Goal: Check status

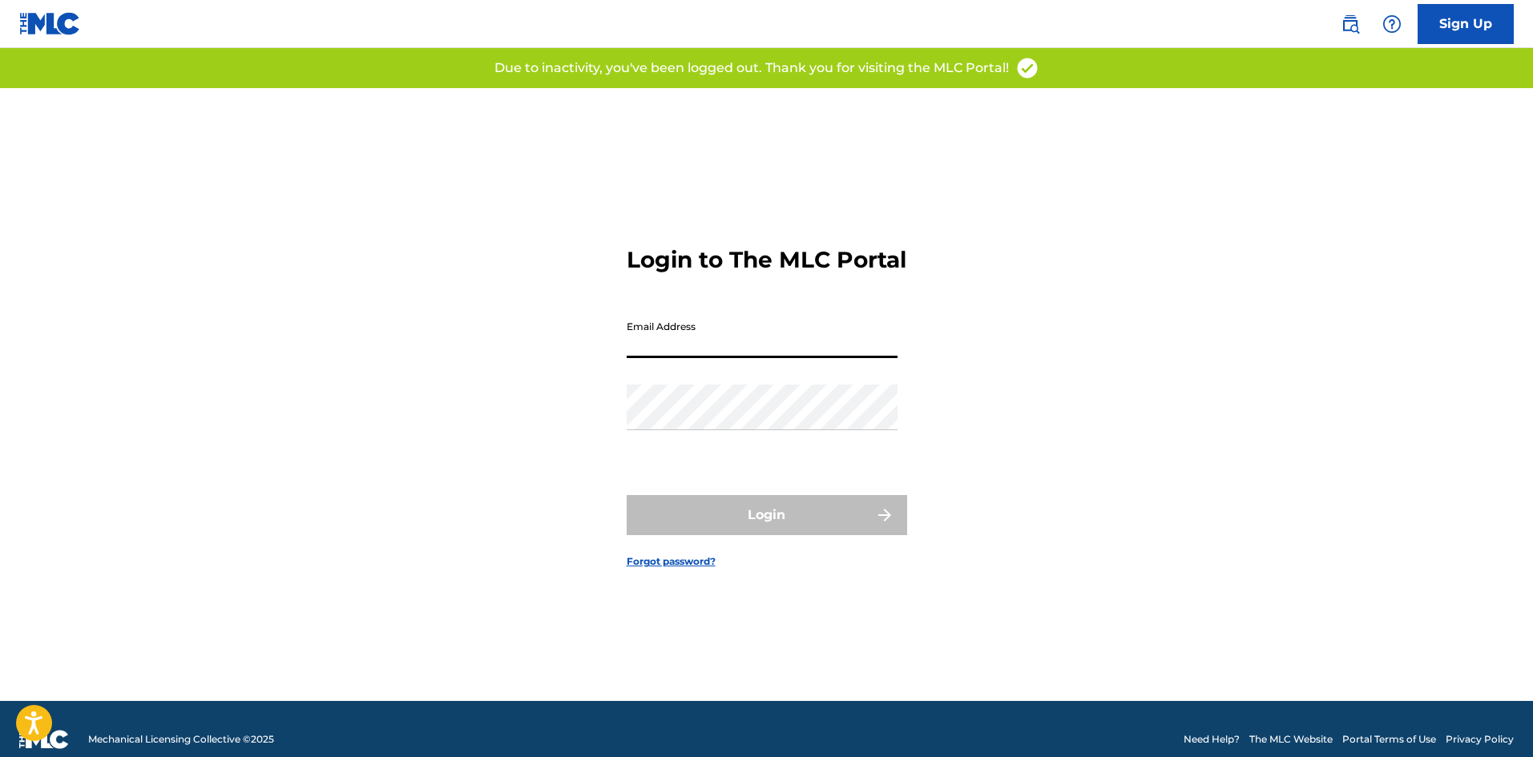
click at [663, 345] on input "Email Address" at bounding box center [762, 336] width 271 height 46
type input "[PERSON_NAME][EMAIL_ADDRESS][DOMAIN_NAME]"
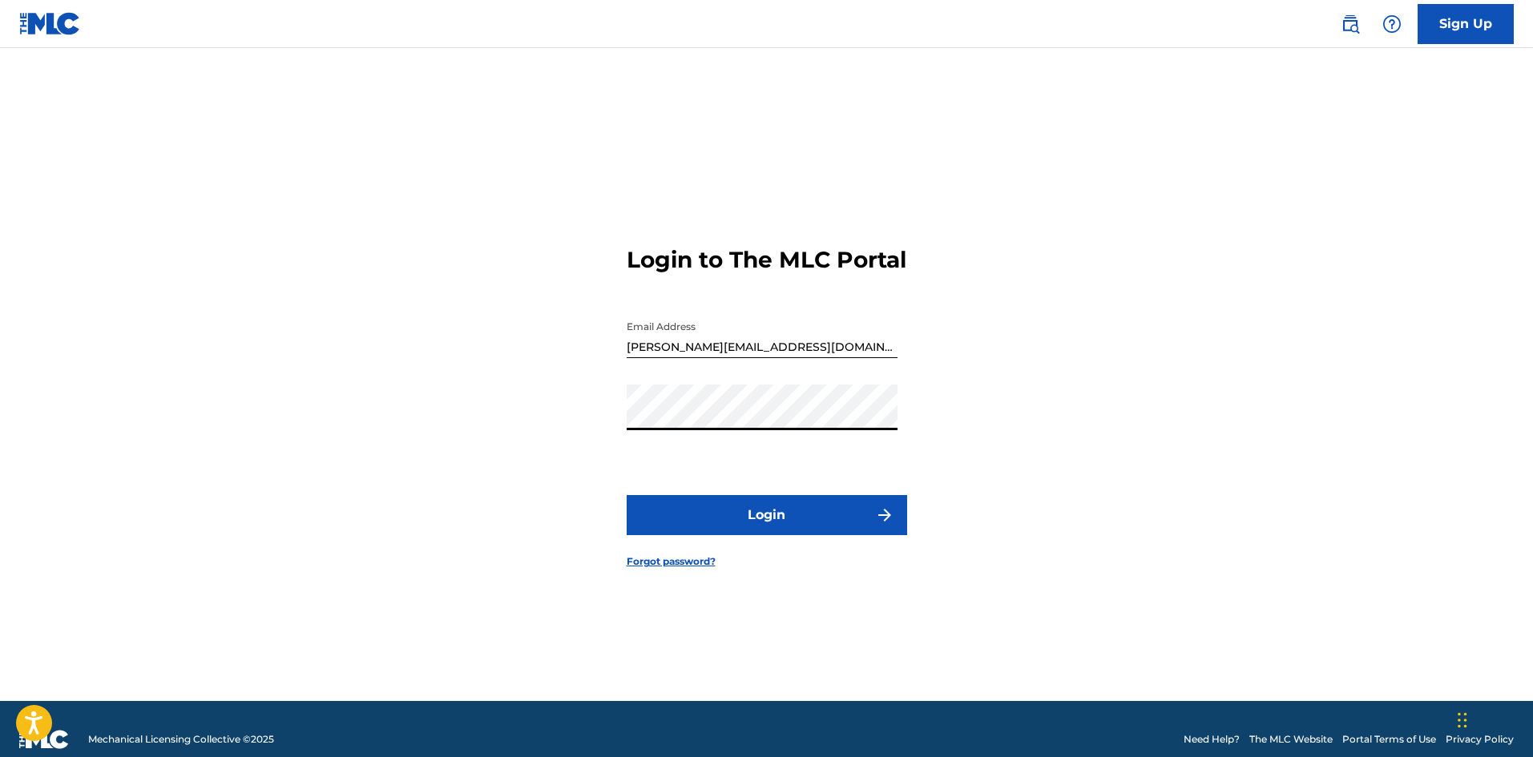
click at [627, 495] on button "Login" at bounding box center [767, 515] width 281 height 40
click at [615, 426] on div "Login to The MLC Portal Email Address [PERSON_NAME][EMAIL_ADDRESS][DOMAIN_NAME]…" at bounding box center [767, 394] width 1122 height 613
click at [525, 406] on div "Login to The MLC Portal Email Address [PERSON_NAME][EMAIL_ADDRESS][DOMAIN_NAME]…" at bounding box center [767, 394] width 1122 height 613
click at [627, 495] on button "Login" at bounding box center [767, 515] width 281 height 40
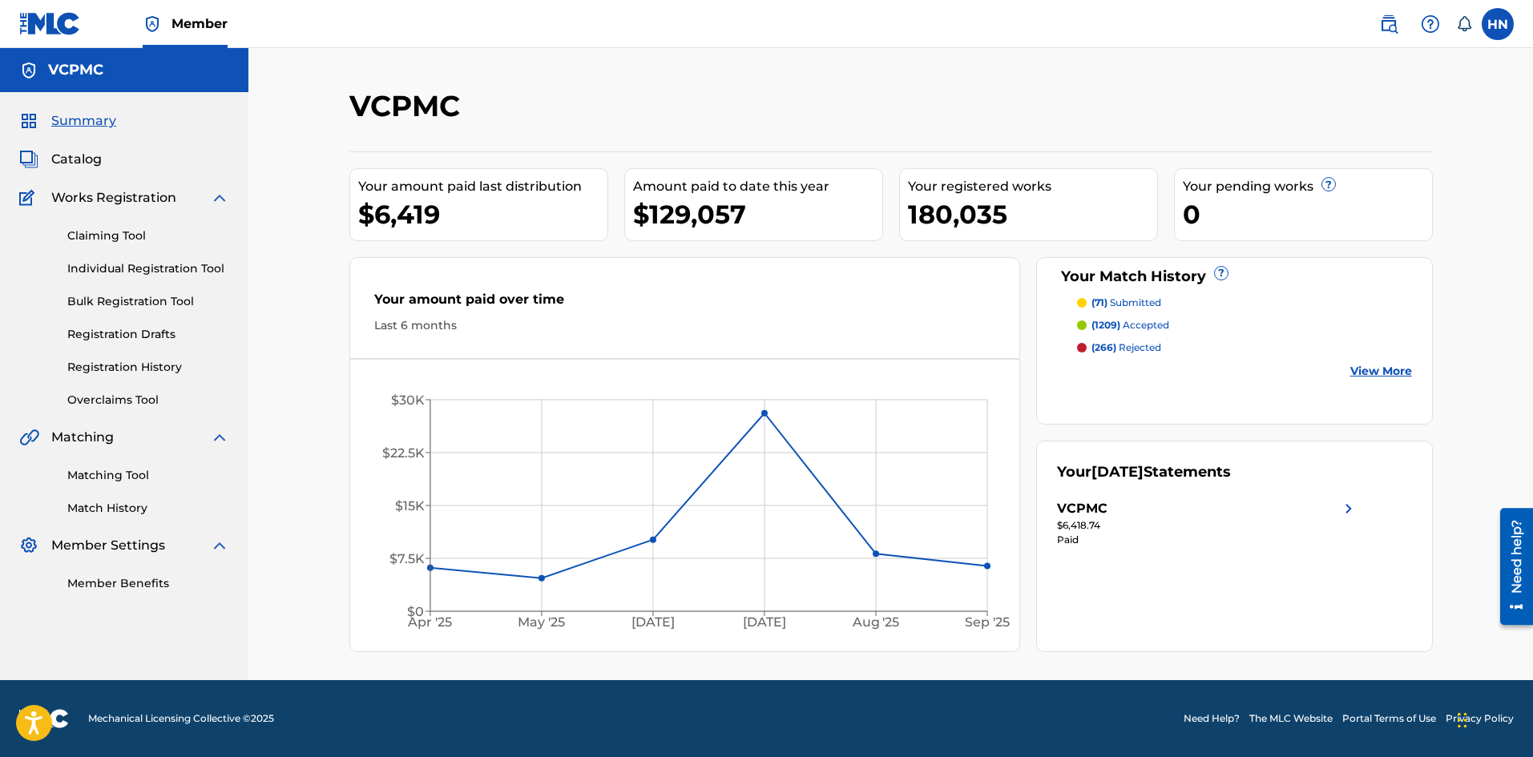
click at [1131, 343] on p "(266) rejected" at bounding box center [1127, 348] width 70 height 14
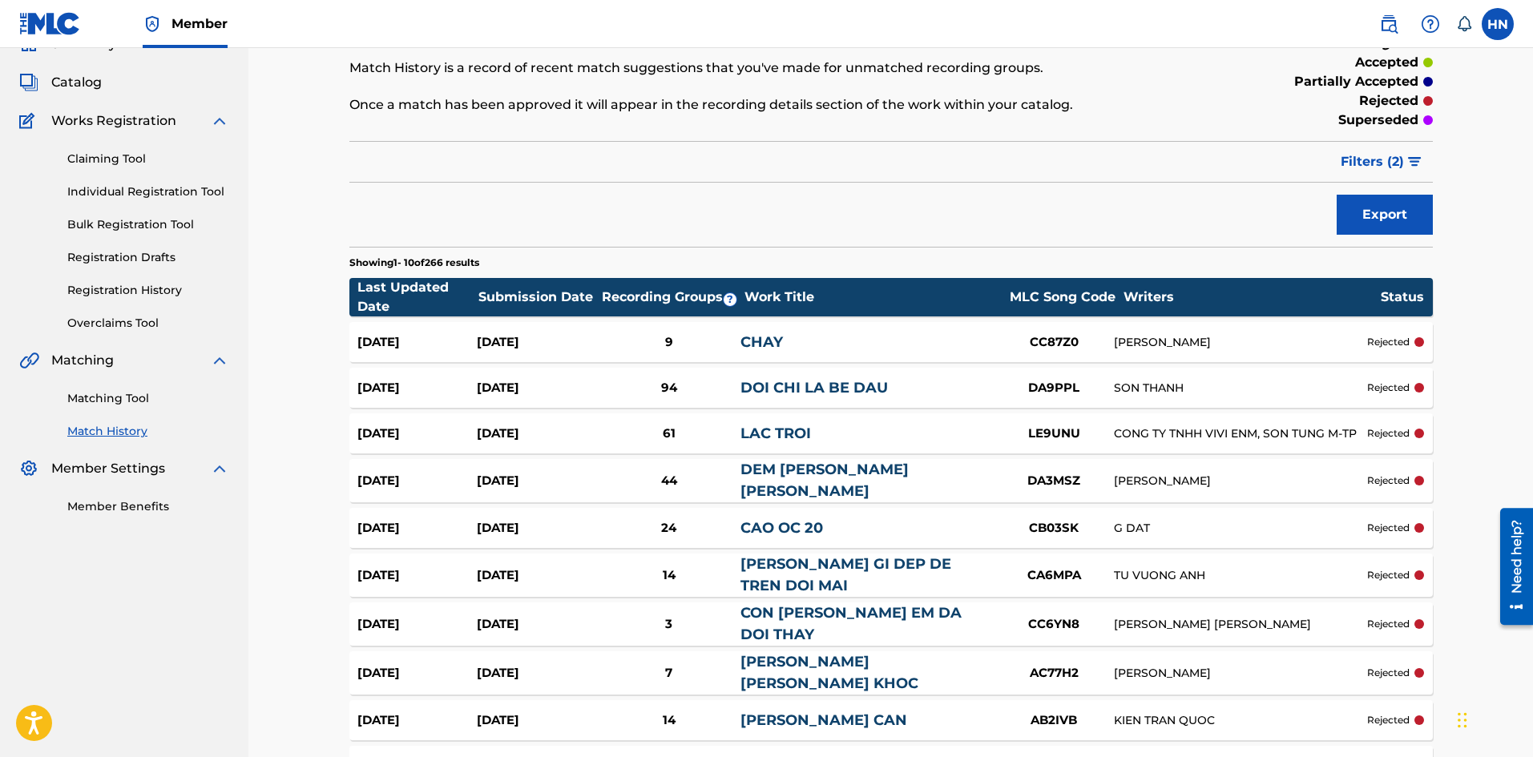
scroll to position [80, 0]
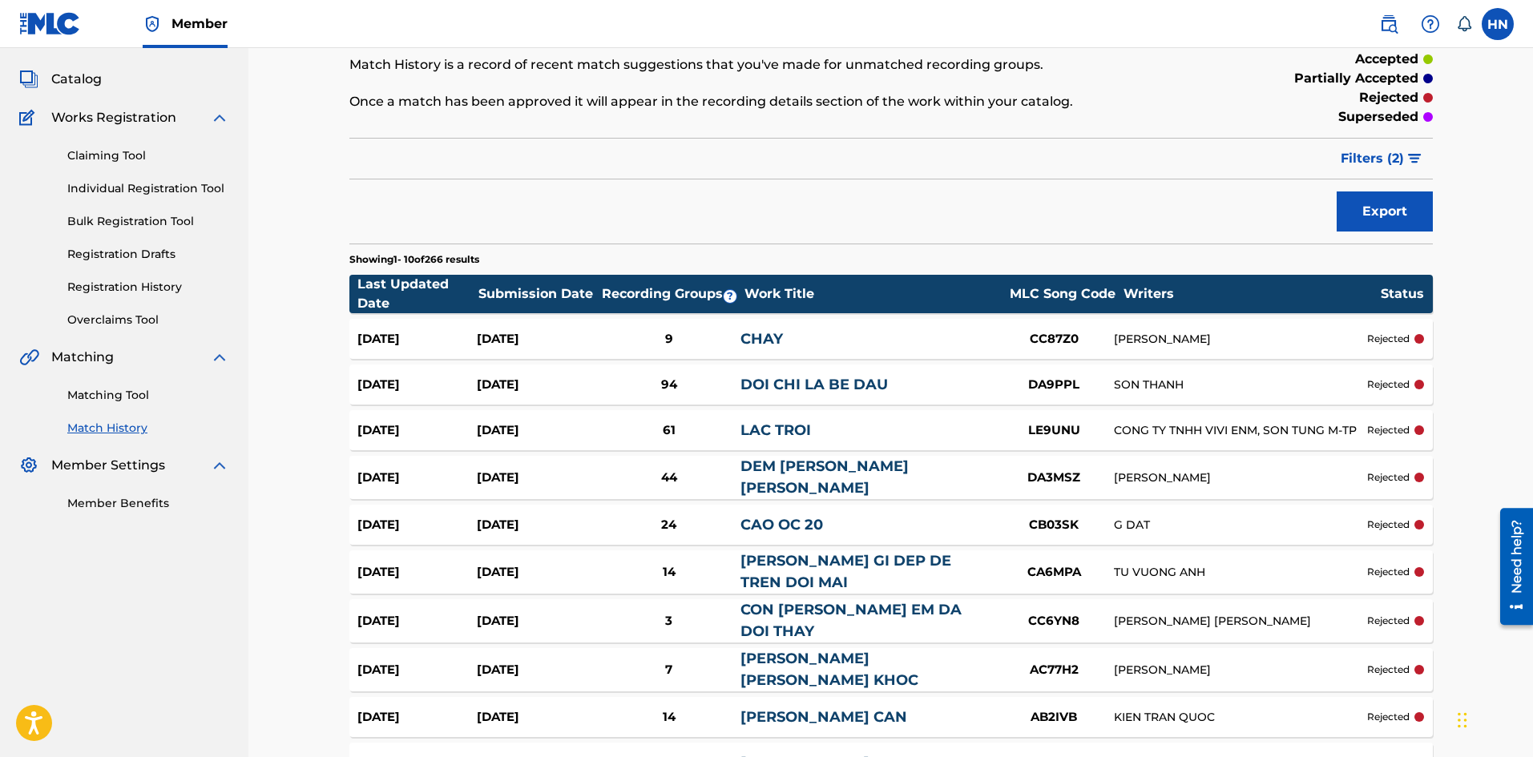
click at [695, 385] on div "94" at bounding box center [669, 385] width 144 height 18
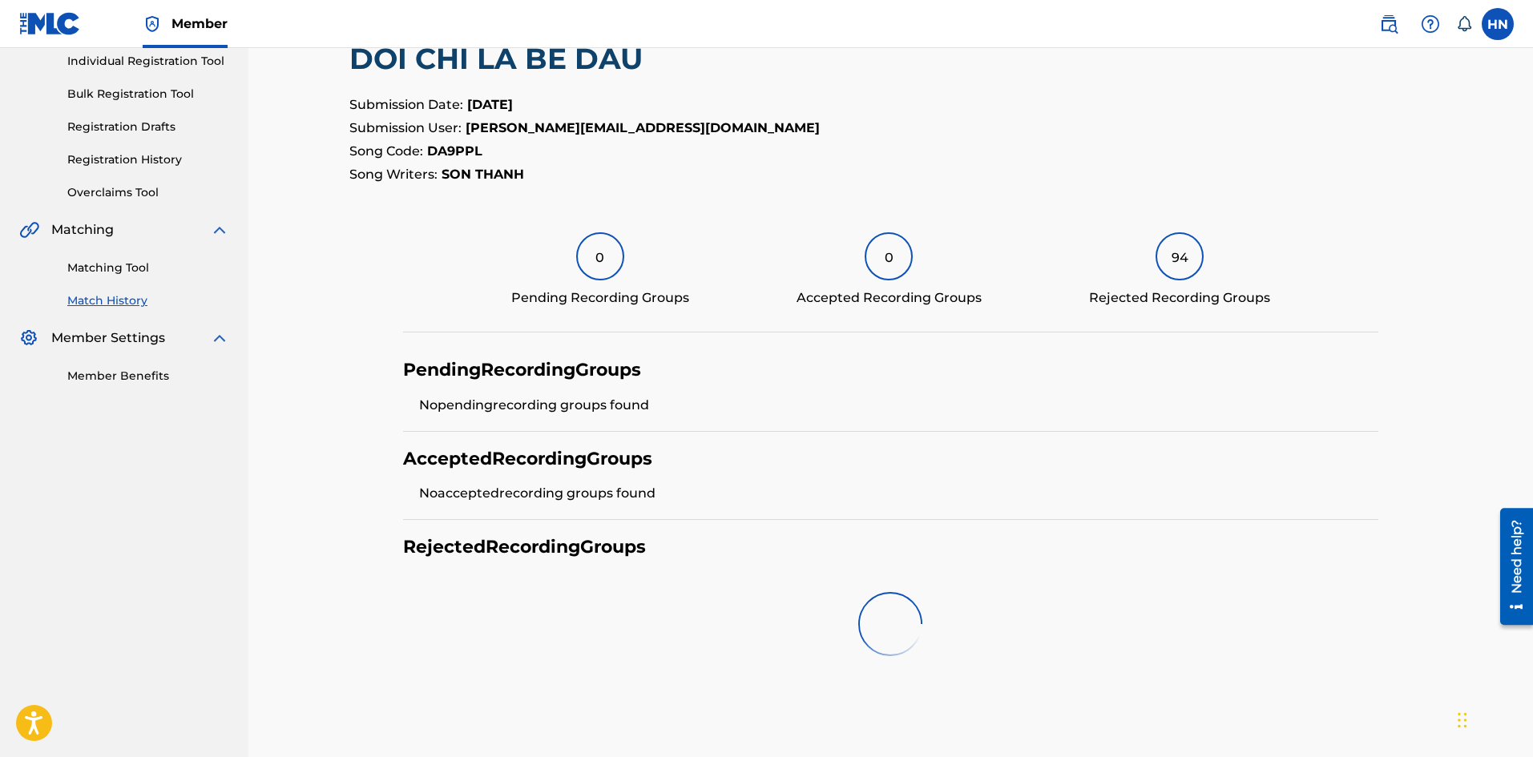
scroll to position [240, 0]
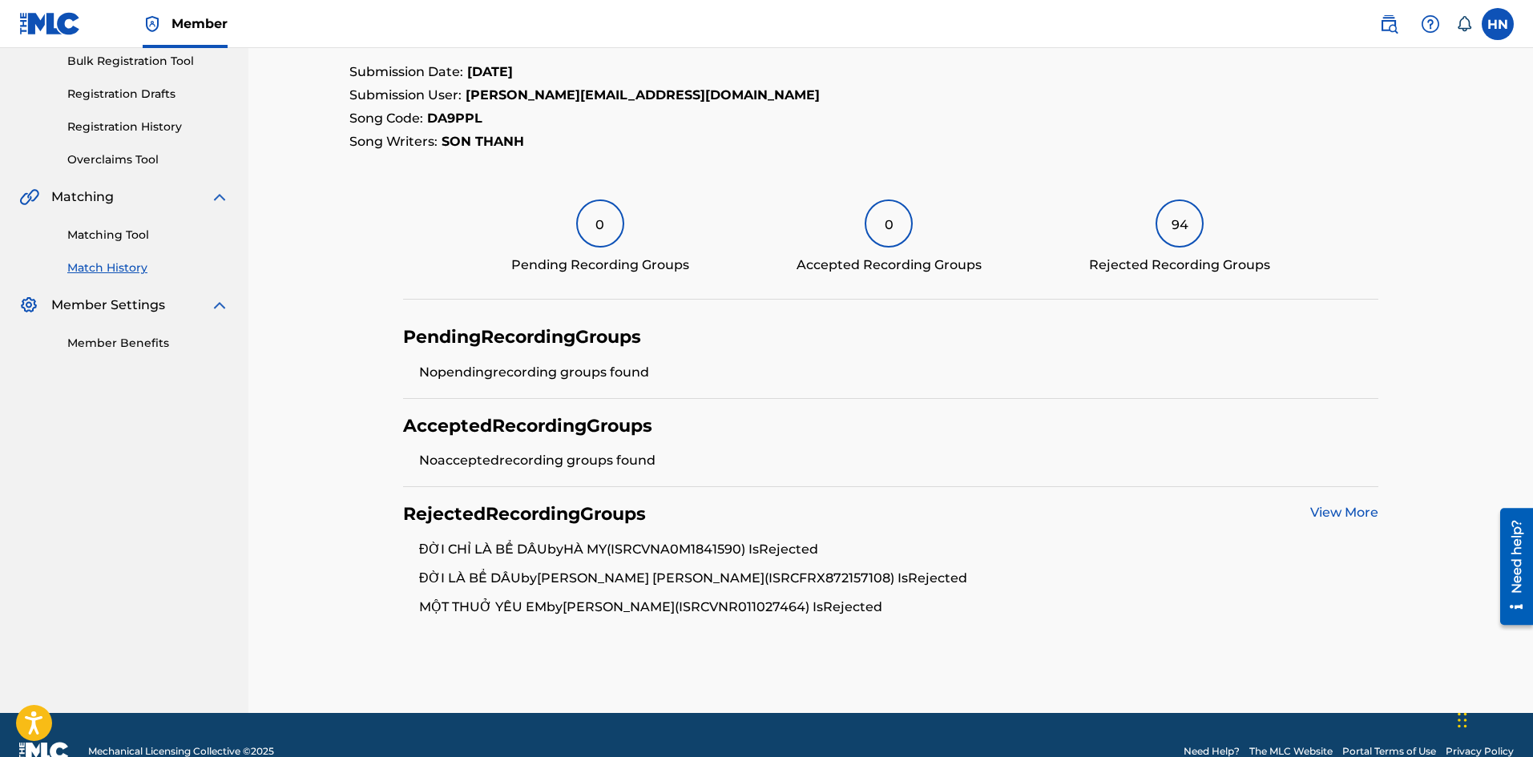
click at [1180, 231] on div "94" at bounding box center [1180, 224] width 48 height 48
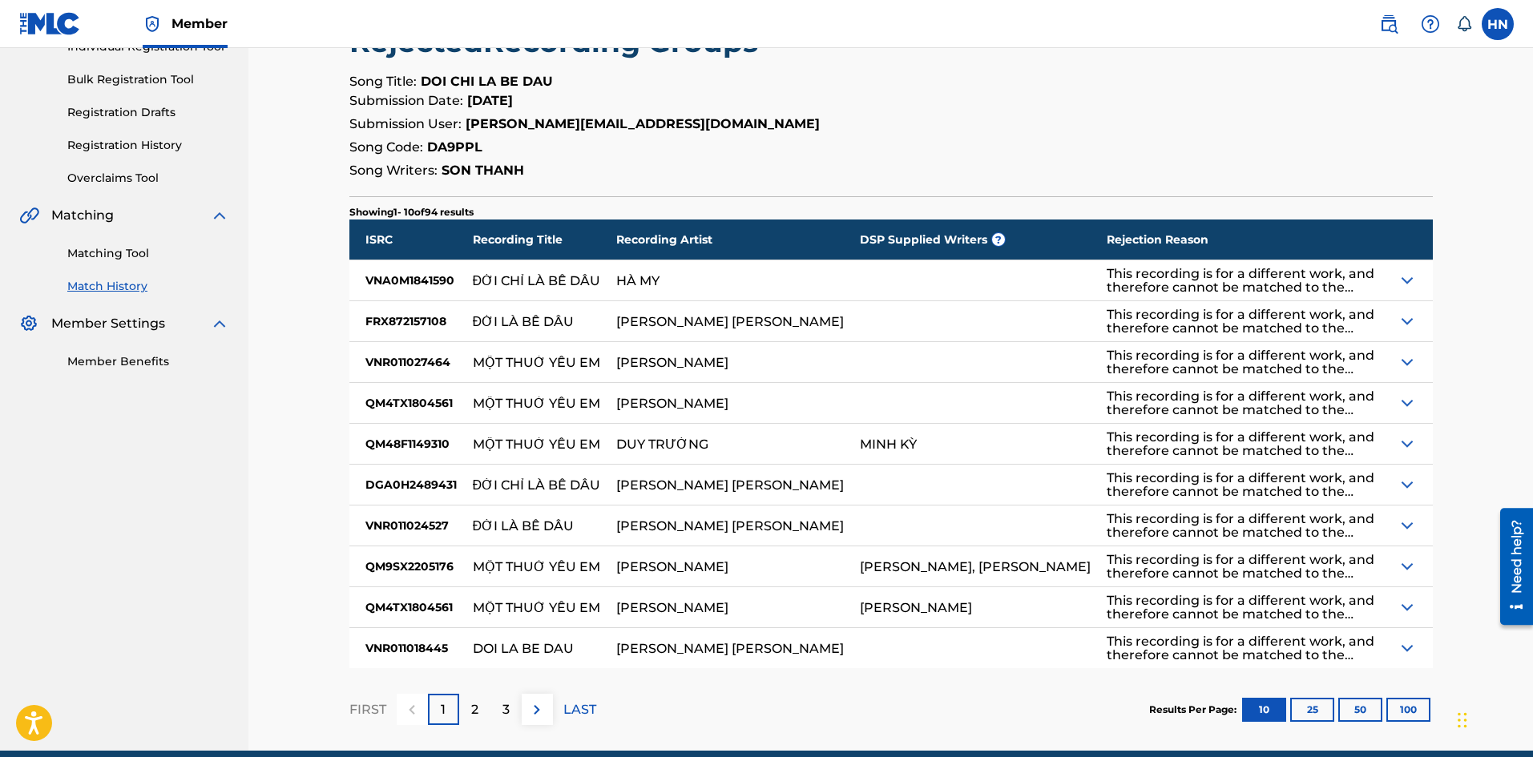
scroll to position [293, 0]
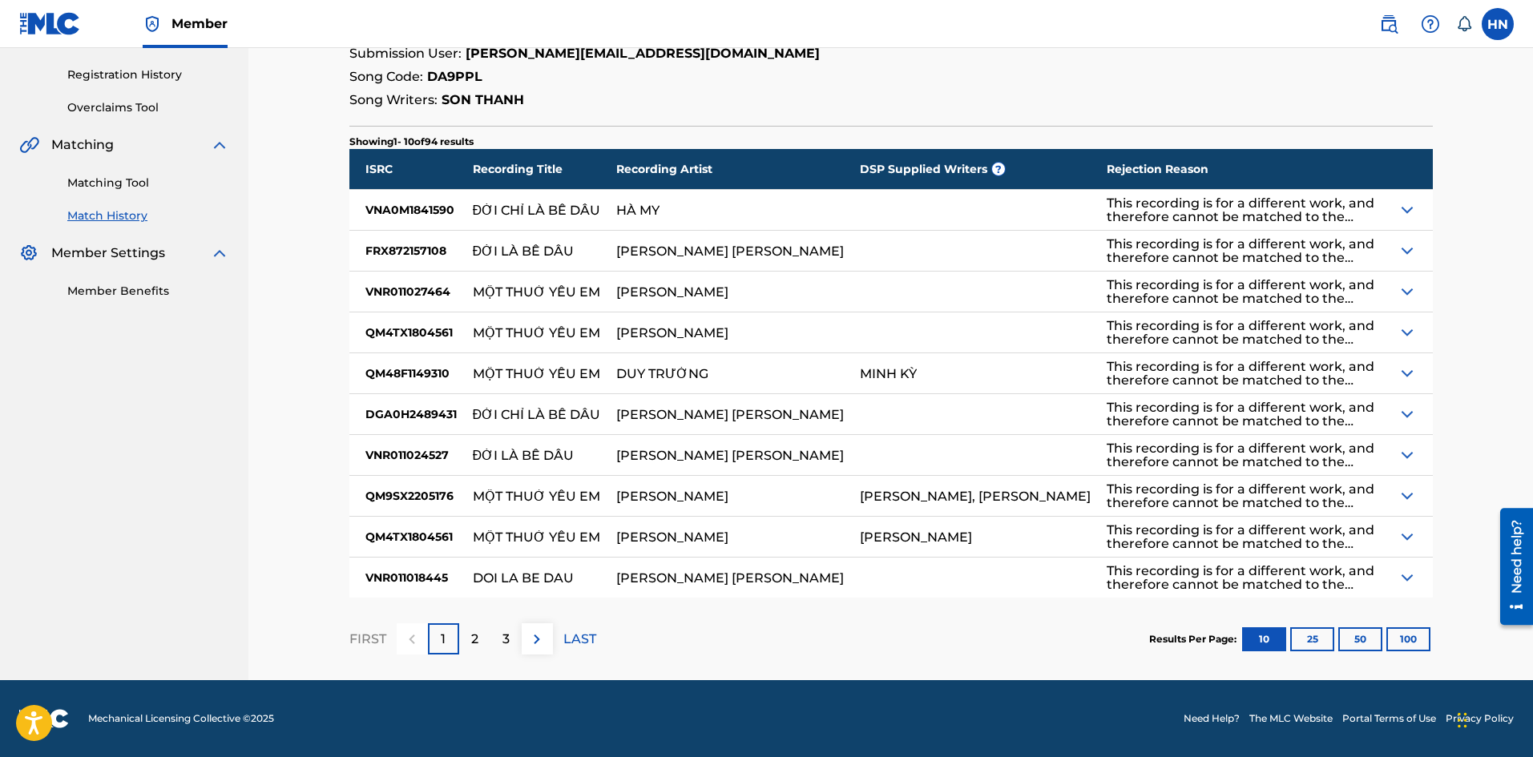
click at [470, 640] on div "2" at bounding box center [474, 639] width 31 height 31
click at [514, 633] on div "3" at bounding box center [506, 639] width 31 height 31
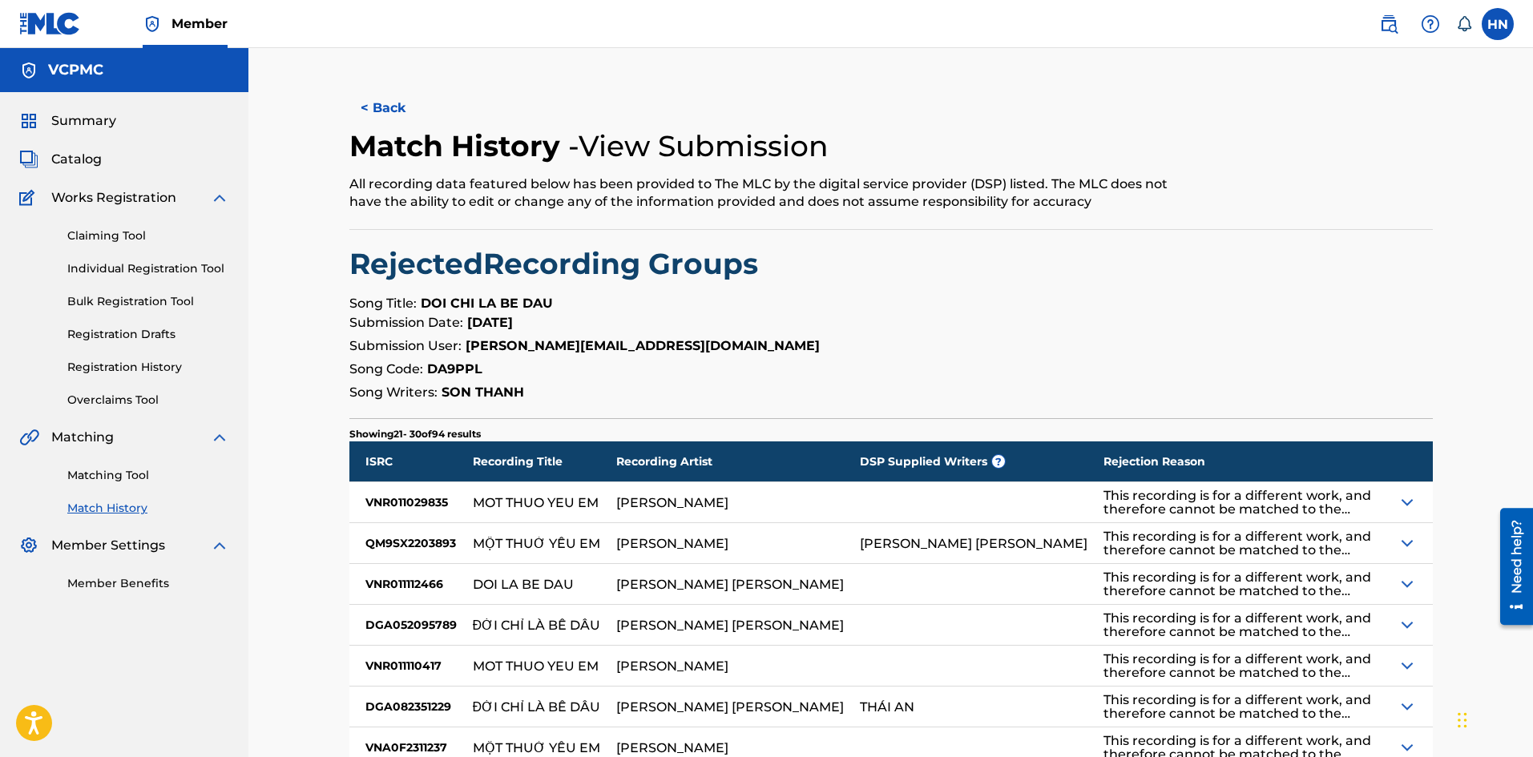
click at [375, 104] on button "< Back" at bounding box center [397, 108] width 96 height 40
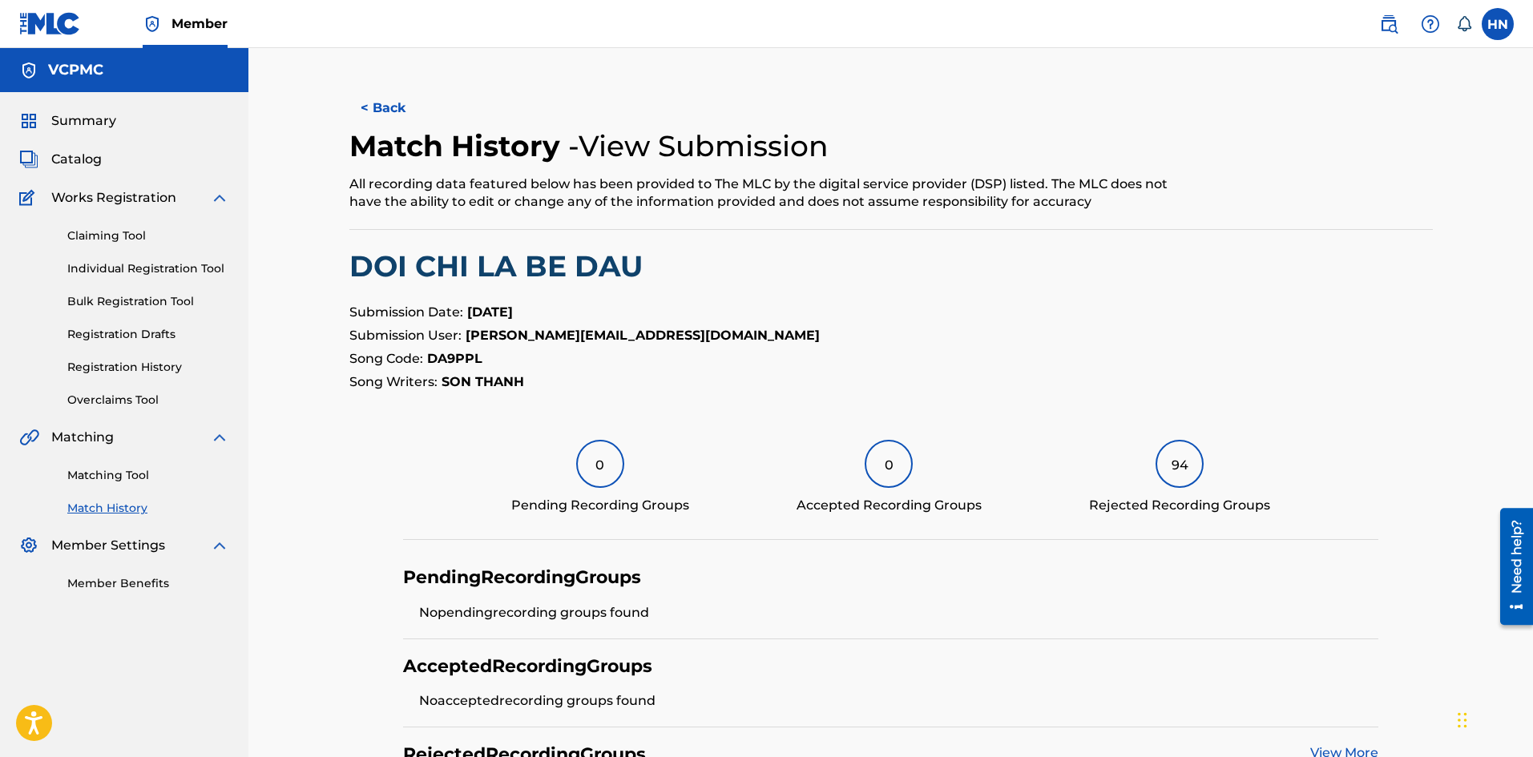
click at [370, 120] on button "< Back" at bounding box center [397, 108] width 96 height 40
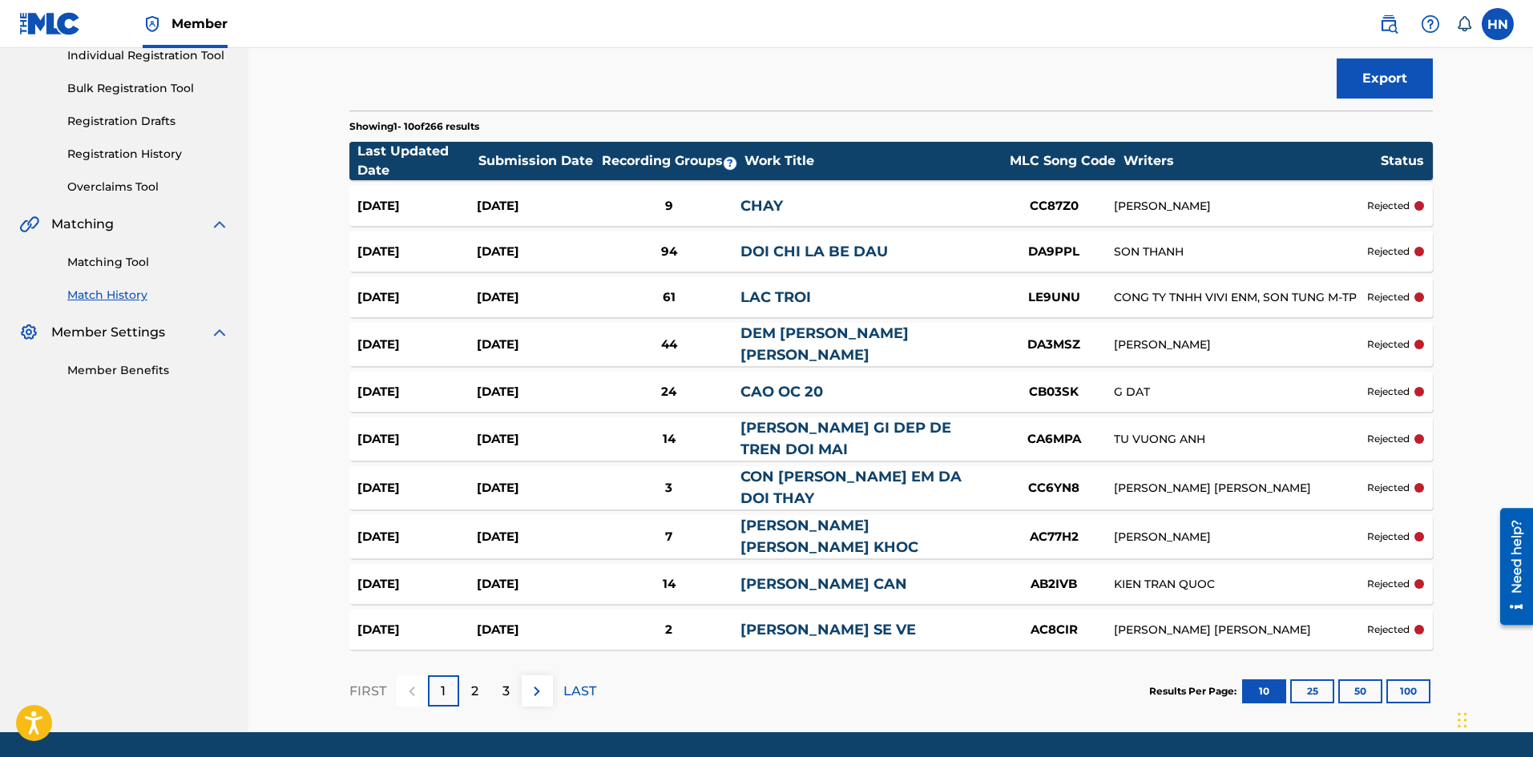
scroll to position [252, 0]
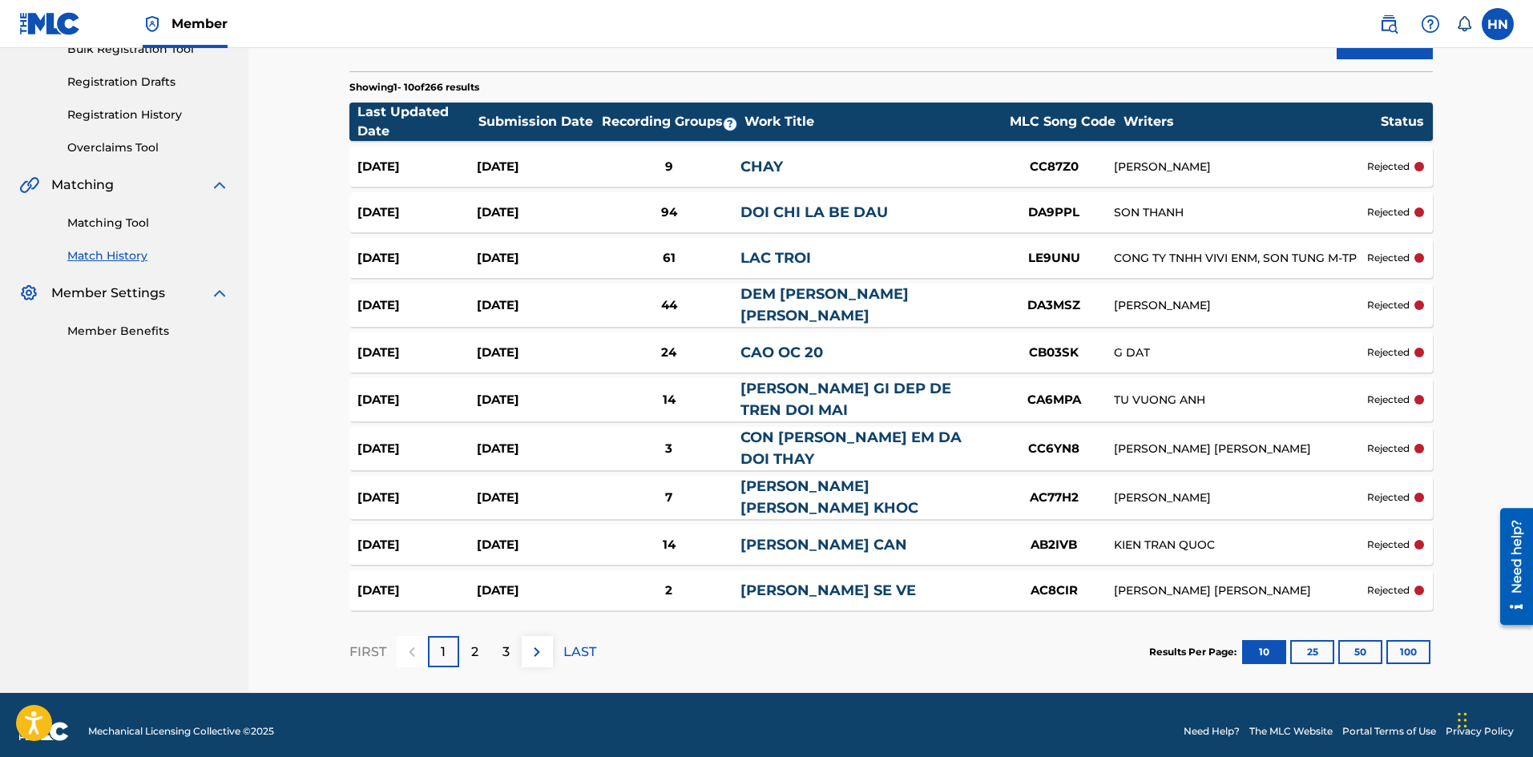
click at [1316, 651] on button "25" at bounding box center [1313, 652] width 44 height 24
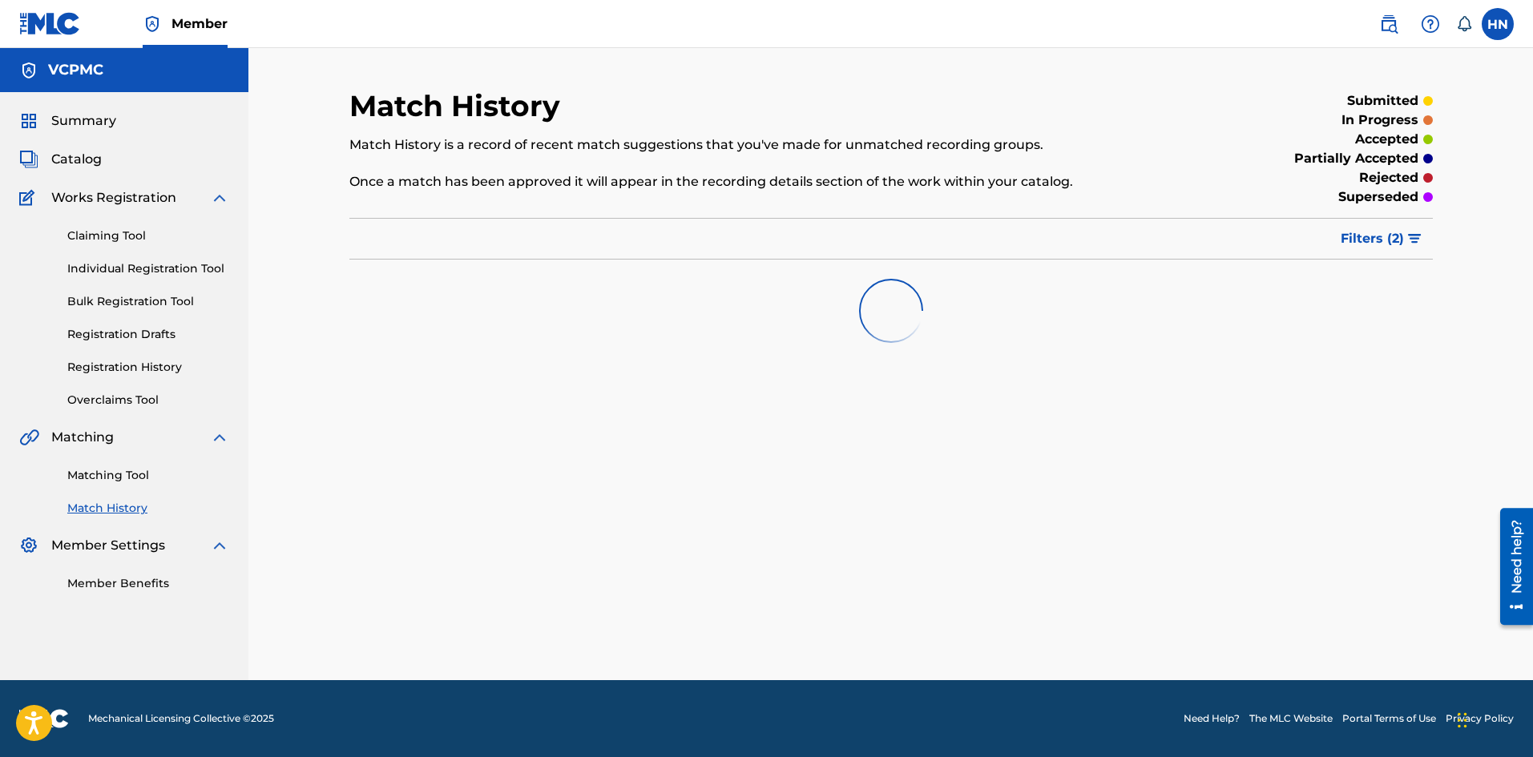
scroll to position [0, 0]
